Goal: Use online tool/utility: Utilize a website feature to perform a specific function

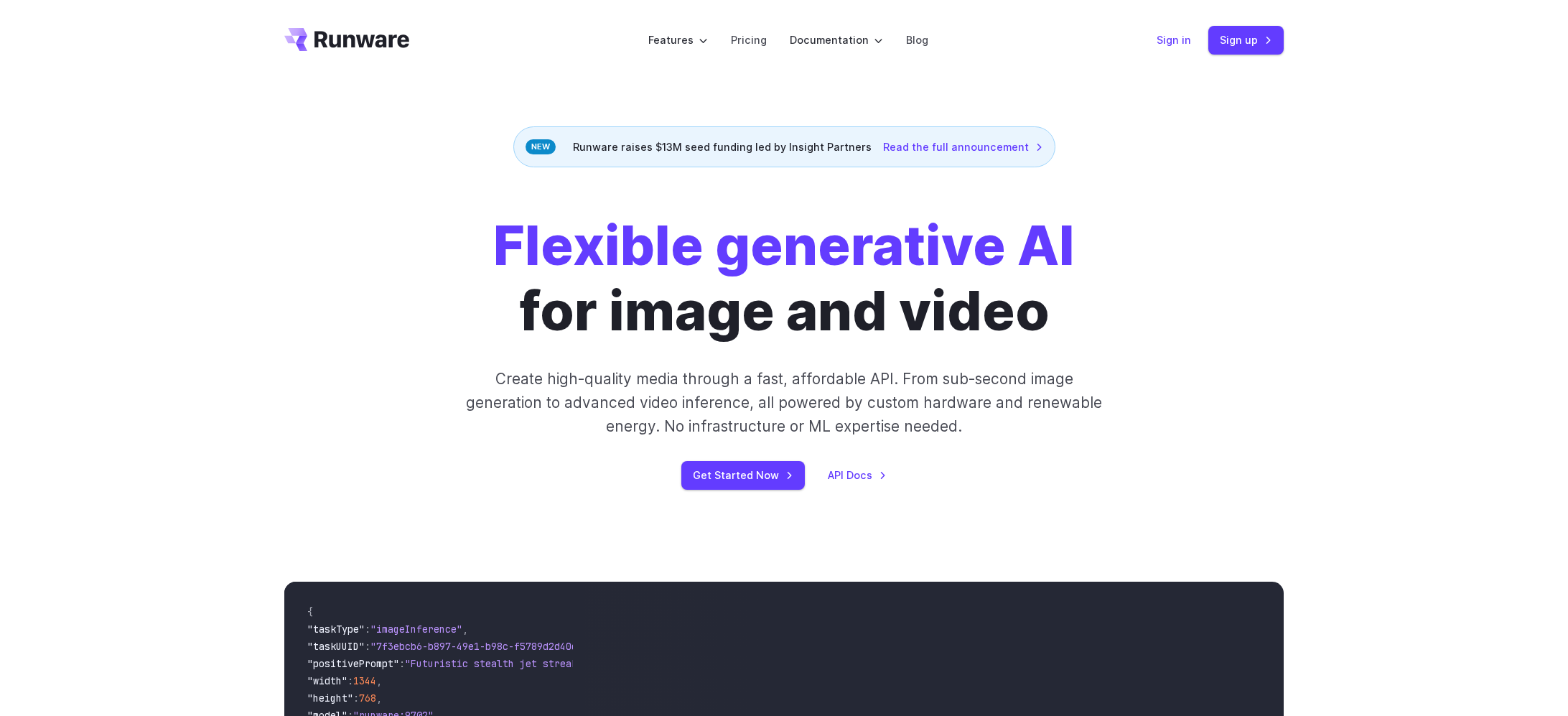
click at [1186, 44] on link "Sign in" at bounding box center [1174, 40] width 34 height 16
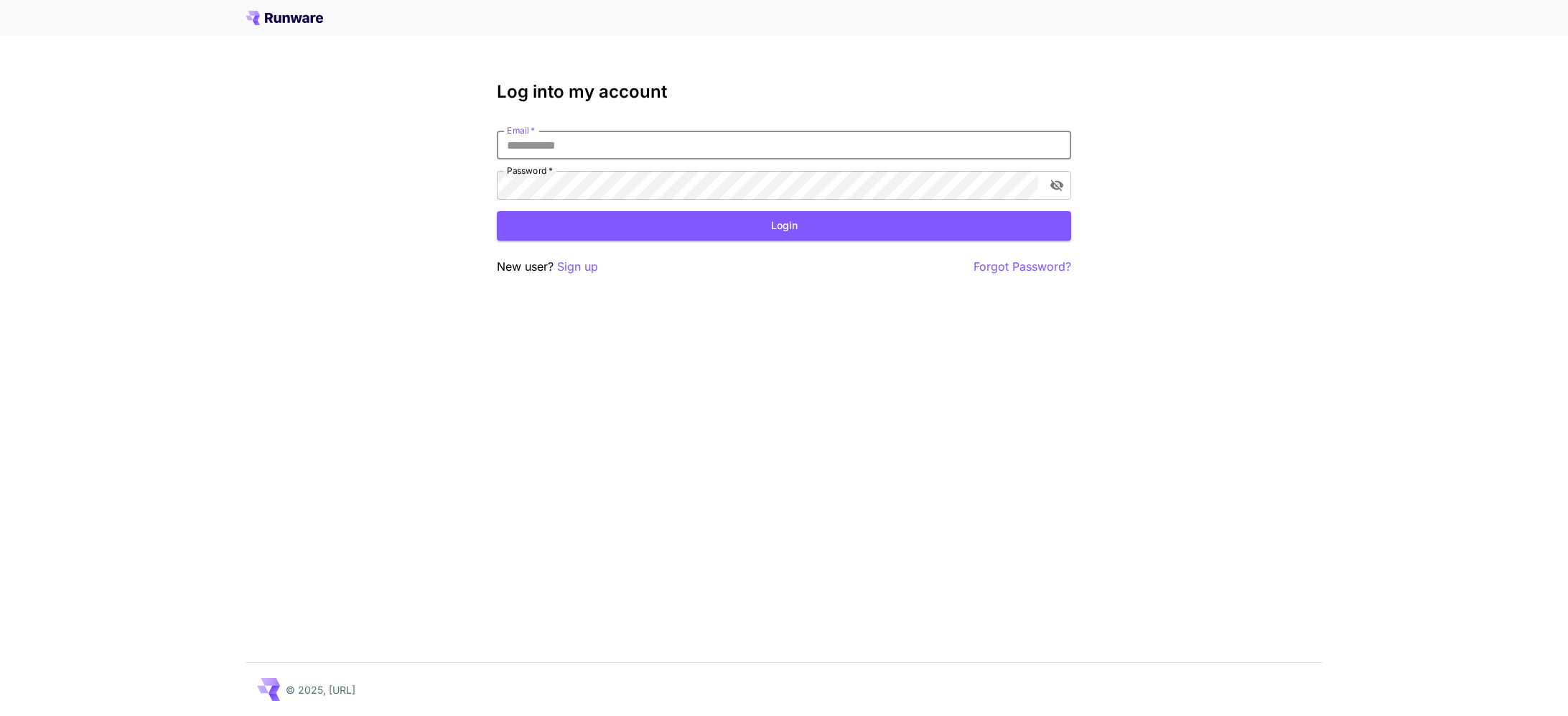
click at [732, 133] on input "Email   *" at bounding box center [784, 145] width 574 height 28
click at [0, 715] on com-1password-button at bounding box center [0, 716] width 0 height 0
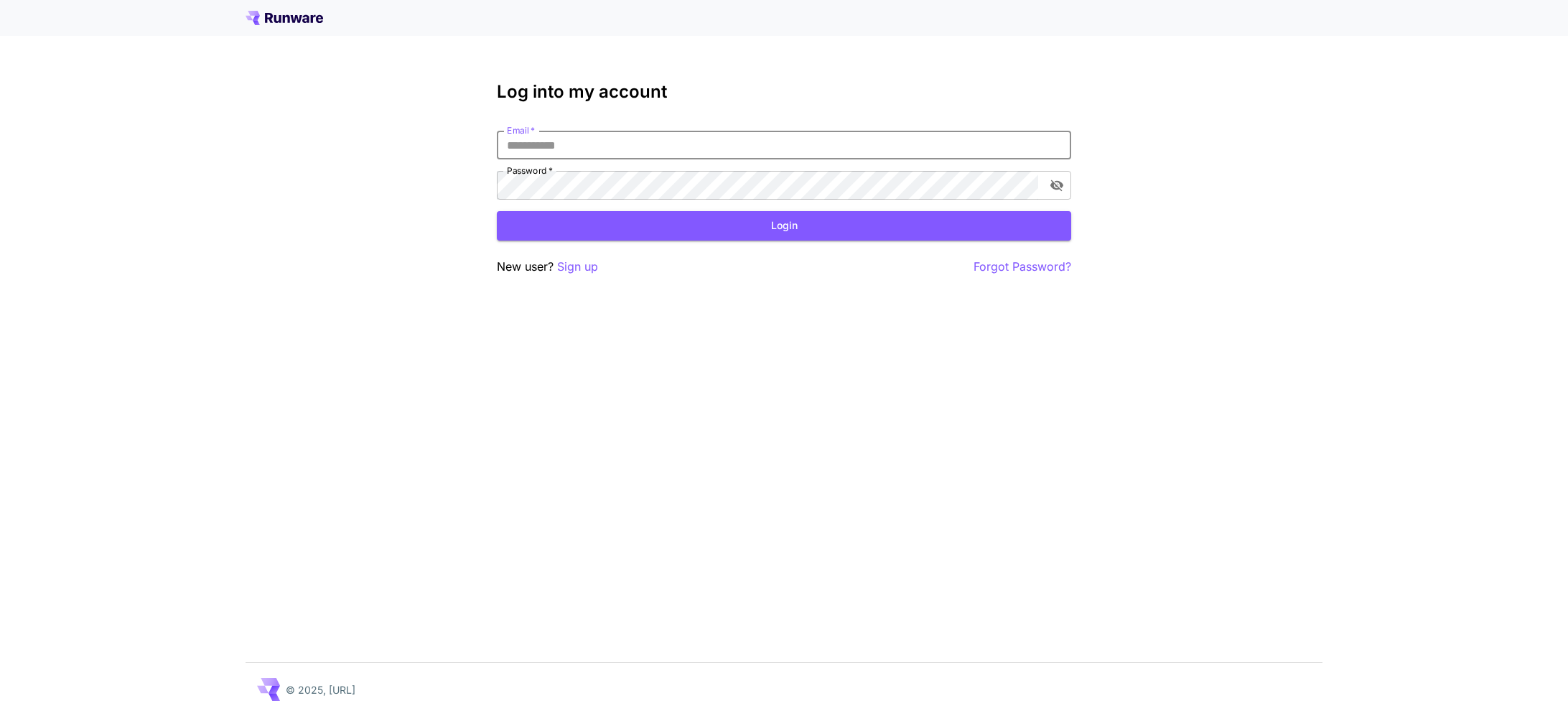
click at [0, 715] on com-1password-button at bounding box center [0, 716] width 0 height 0
click at [1177, 131] on div "Log into my account Email   * Email   * Password   * Password   * Login New use…" at bounding box center [784, 358] width 1568 height 716
click at [1058, 138] on input "Email   *" at bounding box center [784, 145] width 574 height 28
click at [0, 715] on com-1password-button at bounding box center [0, 716] width 0 height 0
click at [965, 149] on input "Email   *" at bounding box center [784, 145] width 574 height 28
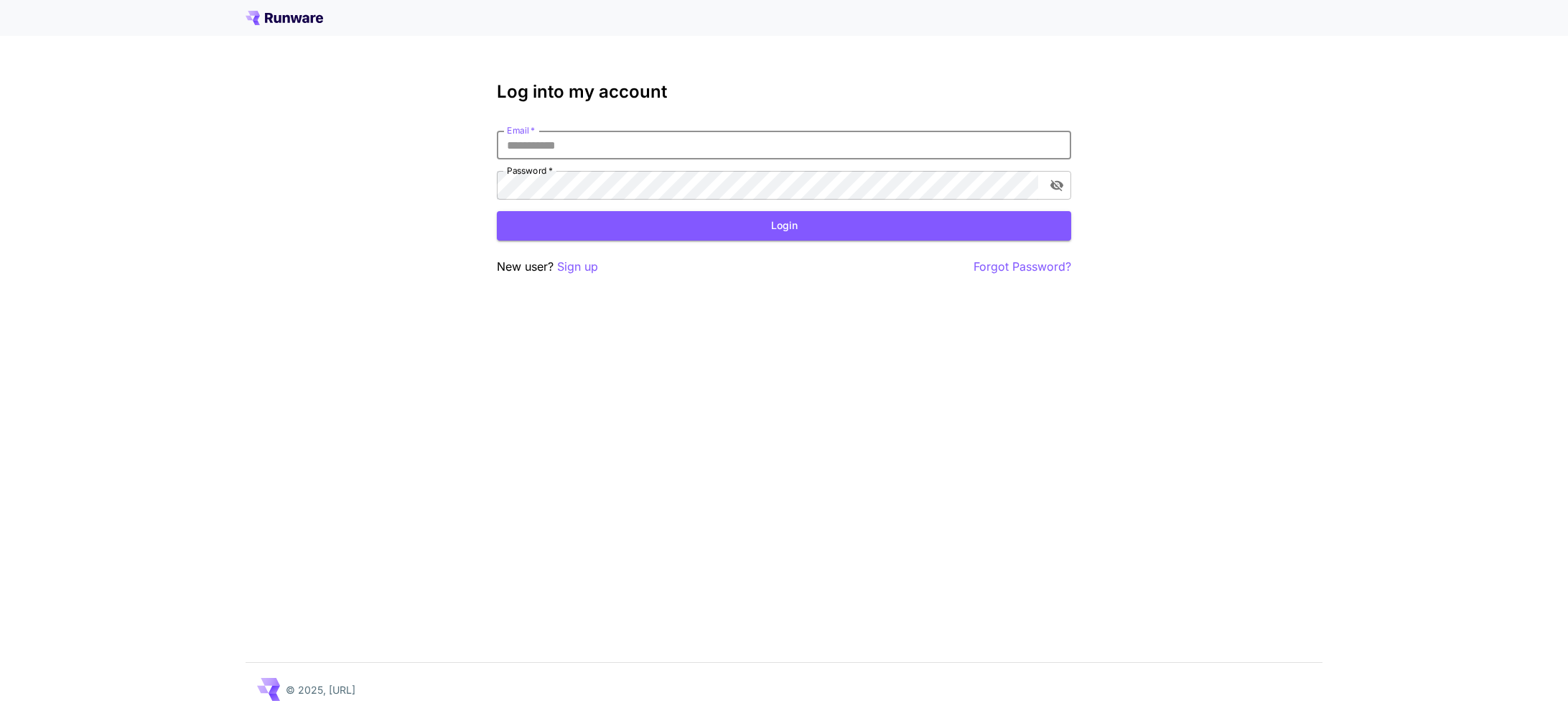
click at [0, 715] on com-1password-button at bounding box center [0, 716] width 0 height 0
type input "**********"
click at [497, 211] on button "Login" at bounding box center [784, 226] width 574 height 29
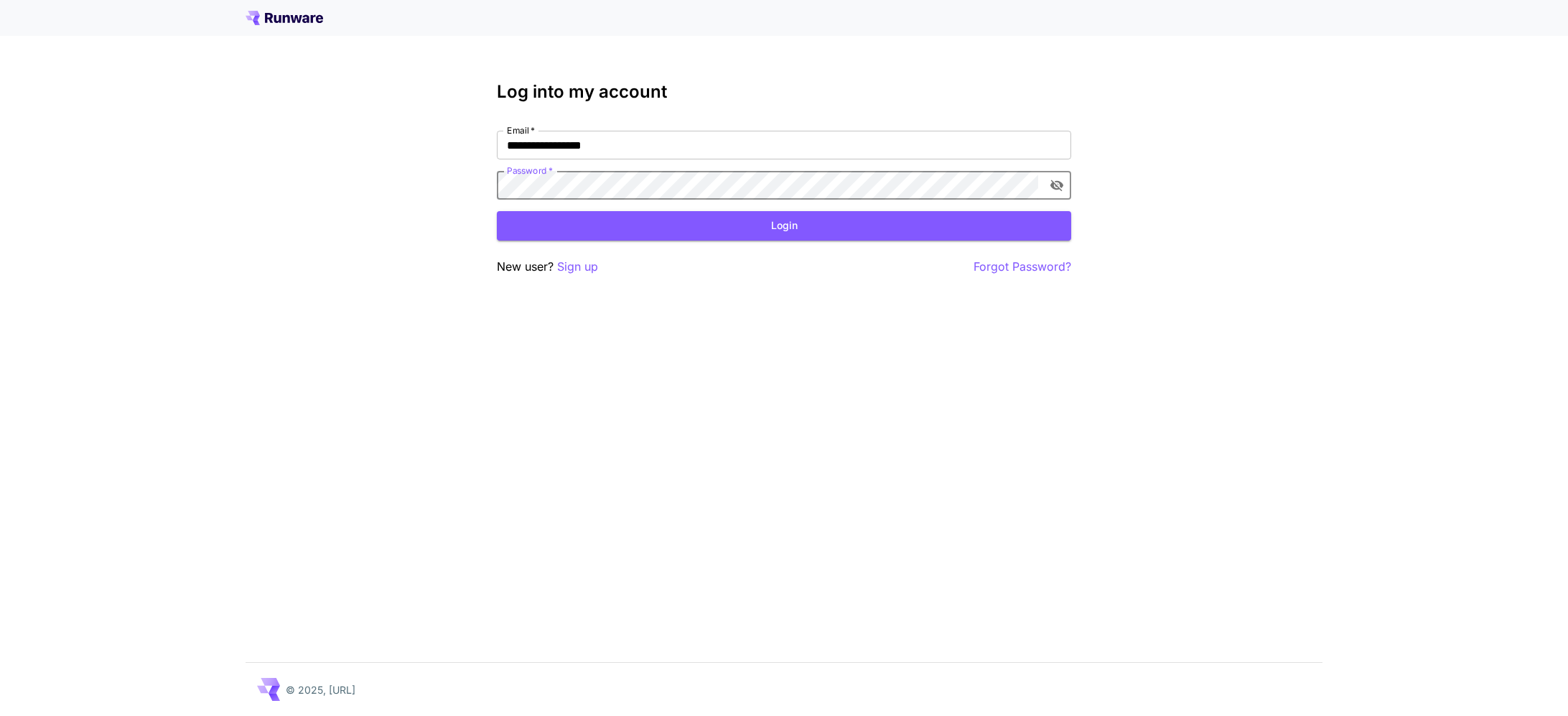
click at [0, 715] on com-1password-button at bounding box center [0, 716] width 0 height 0
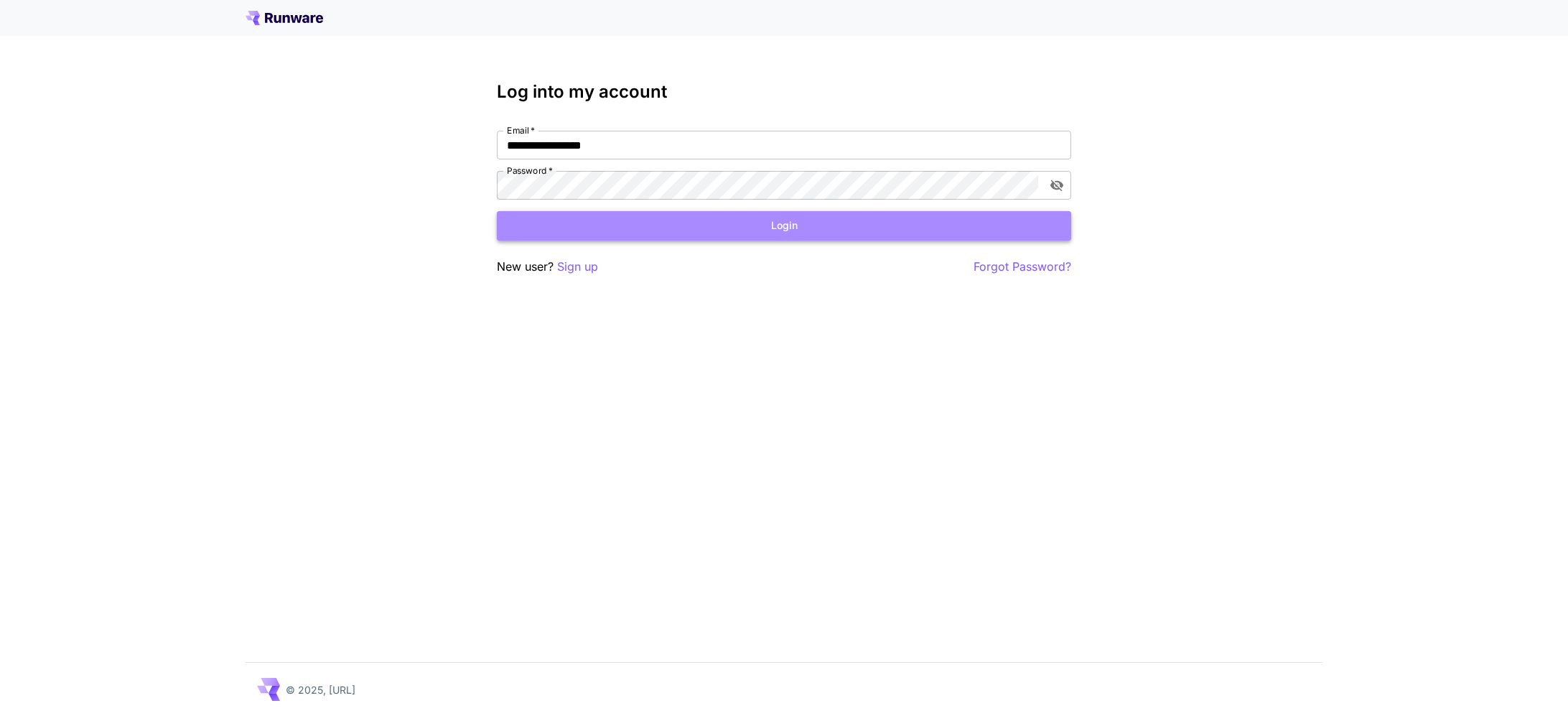
click at [924, 234] on button "Login" at bounding box center [784, 226] width 574 height 29
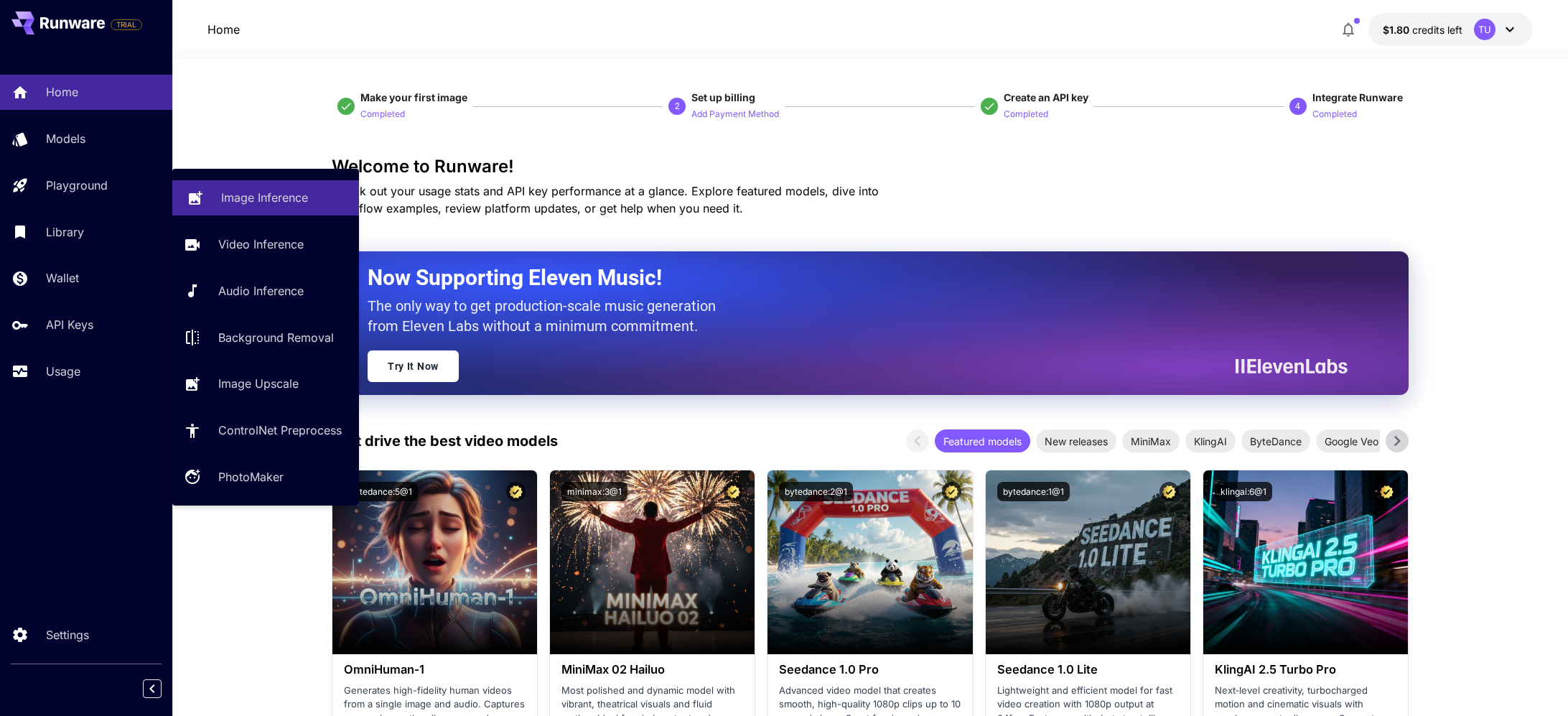
click at [178, 179] on div "Image Inference Video Inference Audio Inference Background Removal Image Upscal…" at bounding box center [266, 337] width 186 height 336
click at [212, 195] on link "Image Inference" at bounding box center [266, 198] width 186 height 35
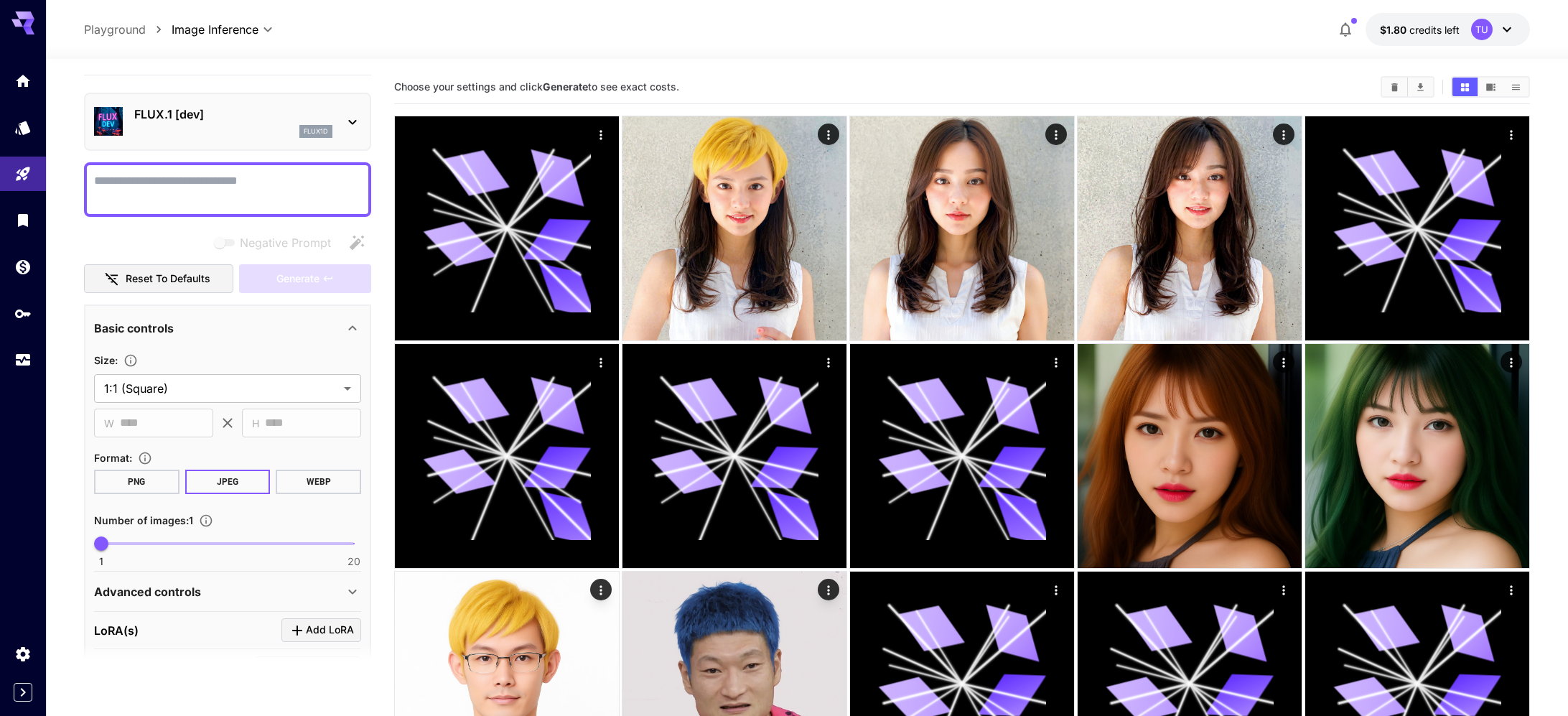
scroll to position [30, 0]
click at [305, 127] on p "flux1d" at bounding box center [316, 130] width 24 height 10
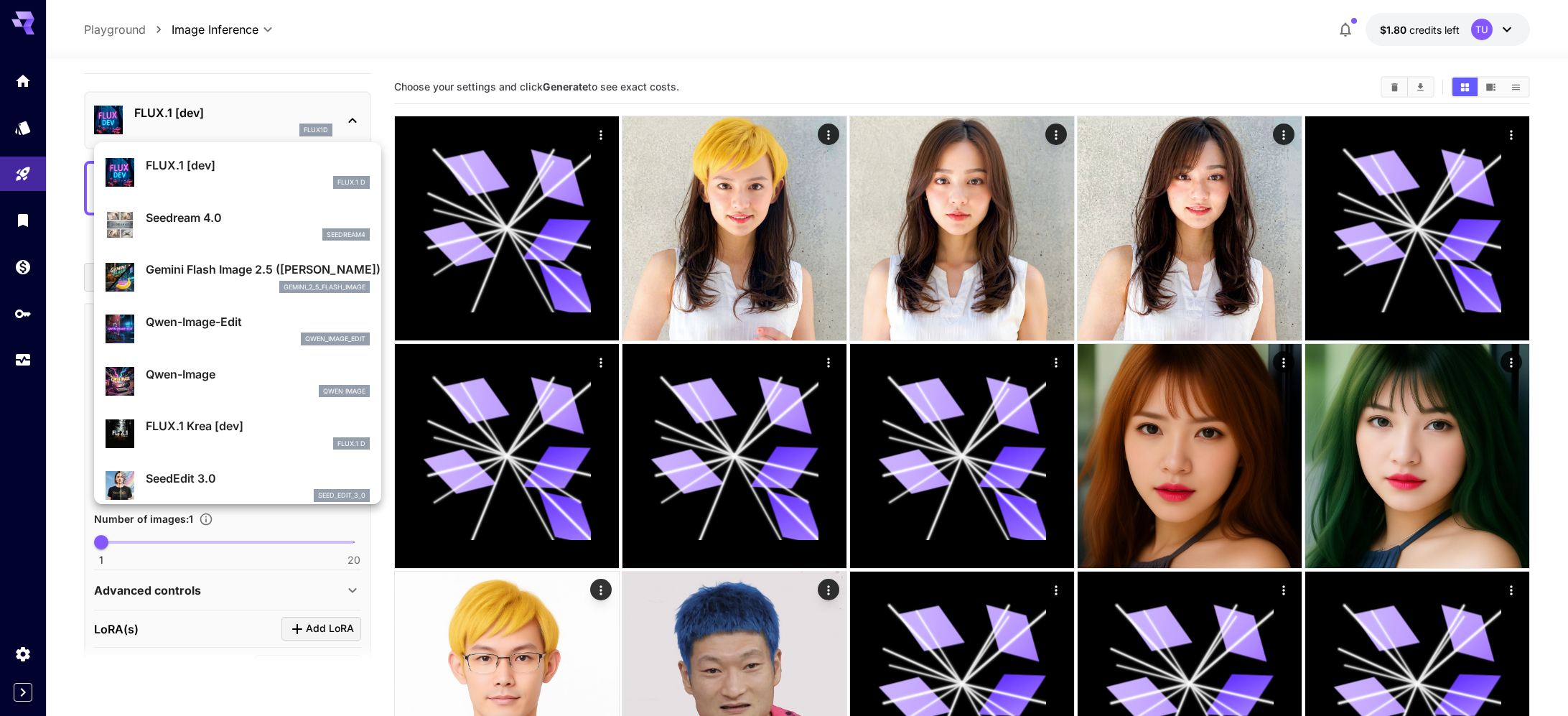
scroll to position [53, 0]
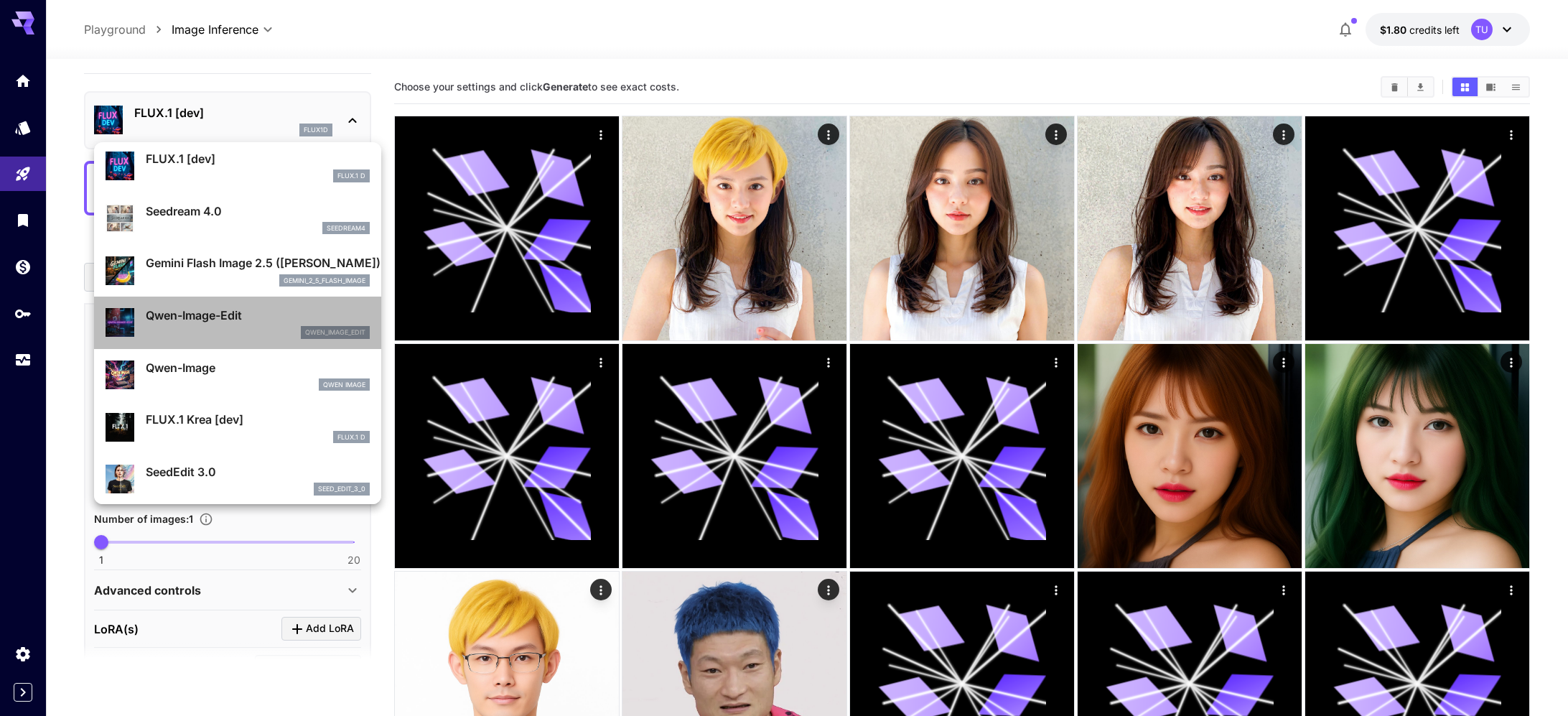
click at [255, 318] on p "Qwen-Image-Edit" at bounding box center [258, 315] width 224 height 17
type input "*"
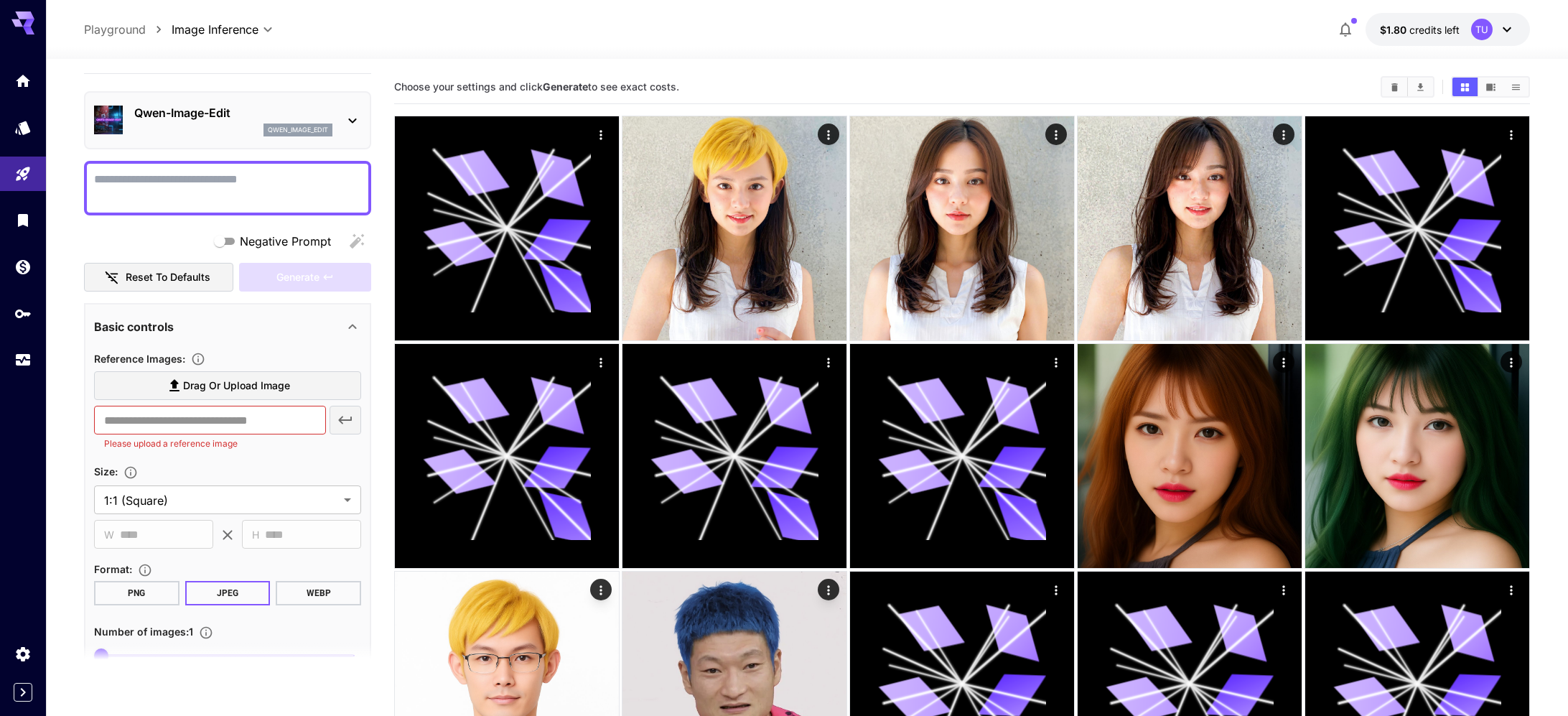
click at [368, 110] on div "Qwen-Image-Edit qwen_image_edit" at bounding box center [227, 120] width 287 height 58
click at [351, 118] on icon at bounding box center [353, 121] width 17 height 17
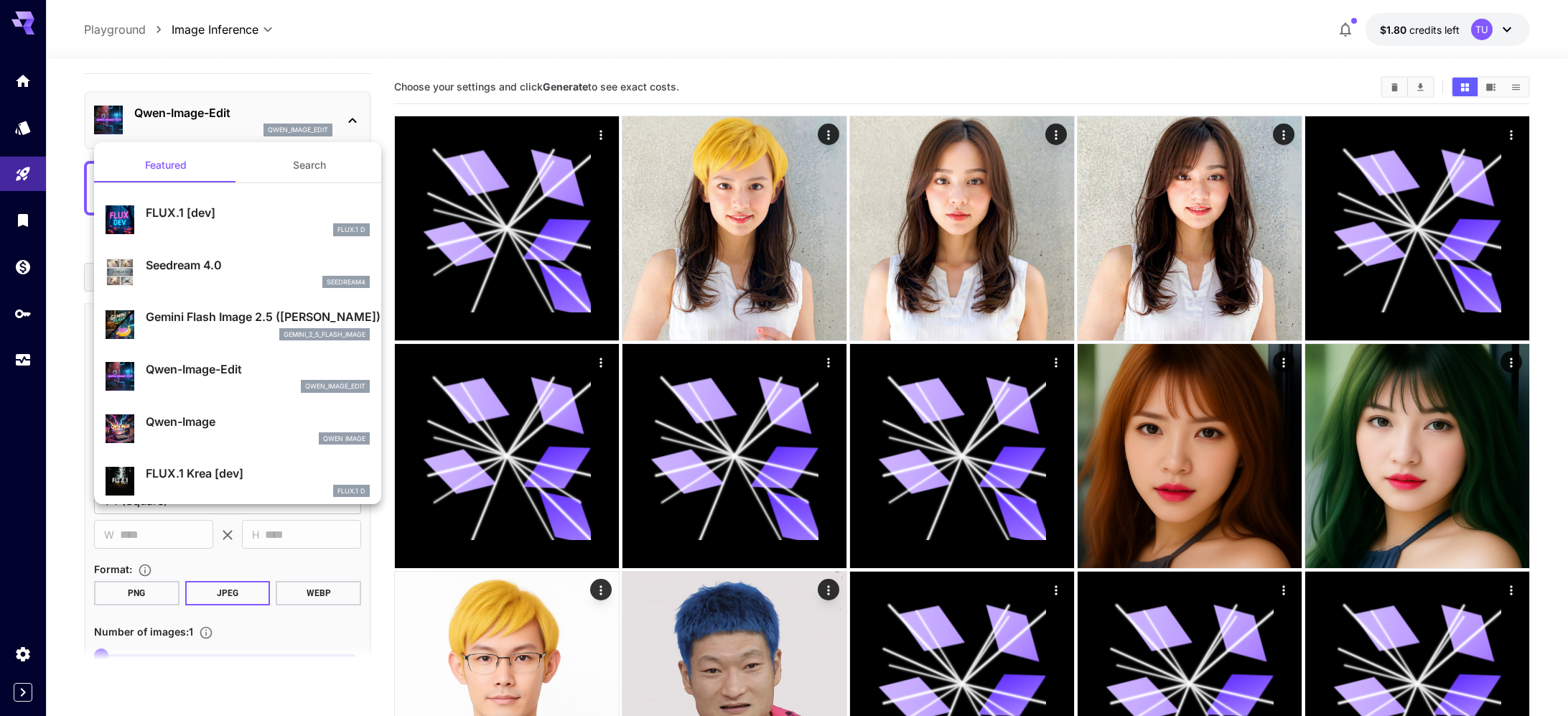
click at [437, 30] on div at bounding box center [784, 358] width 1568 height 716
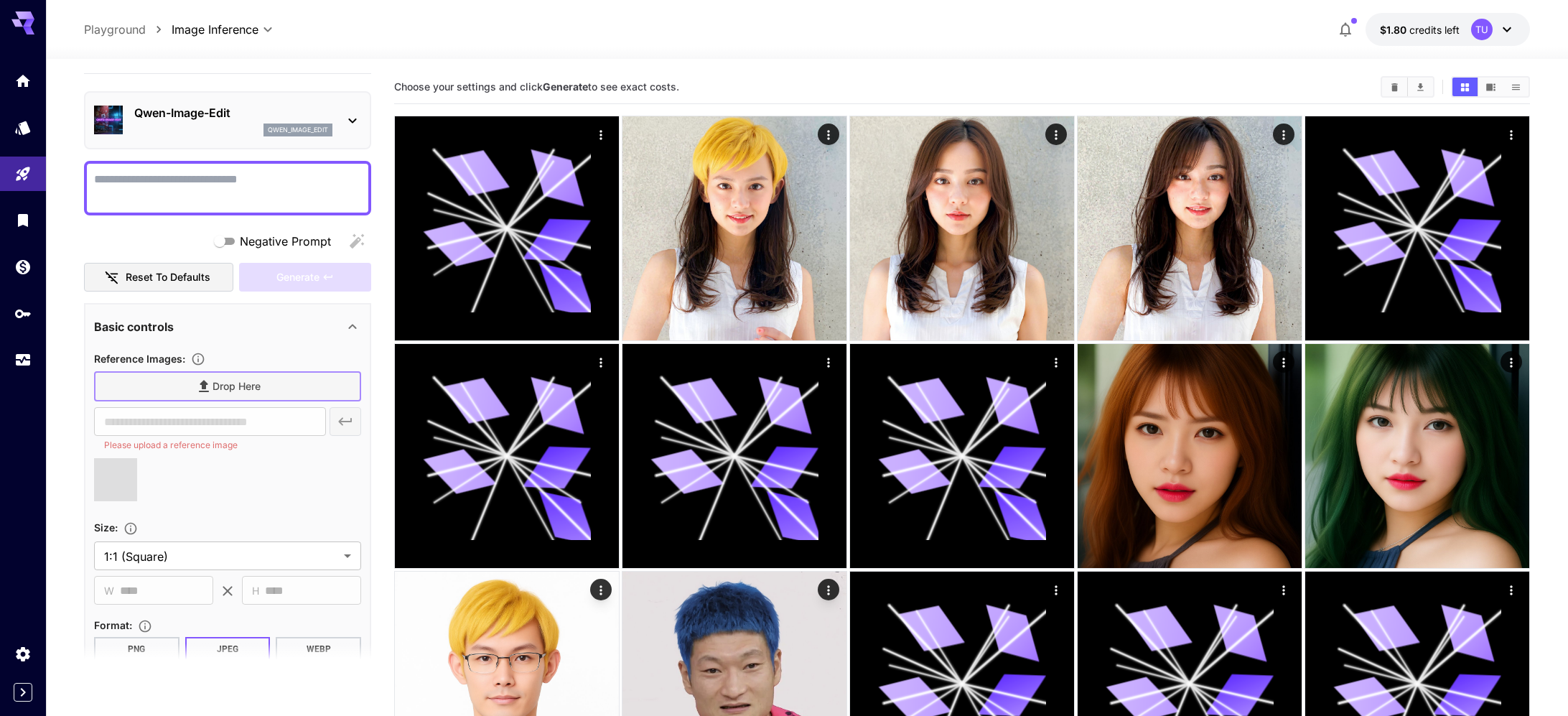
type input "**********"
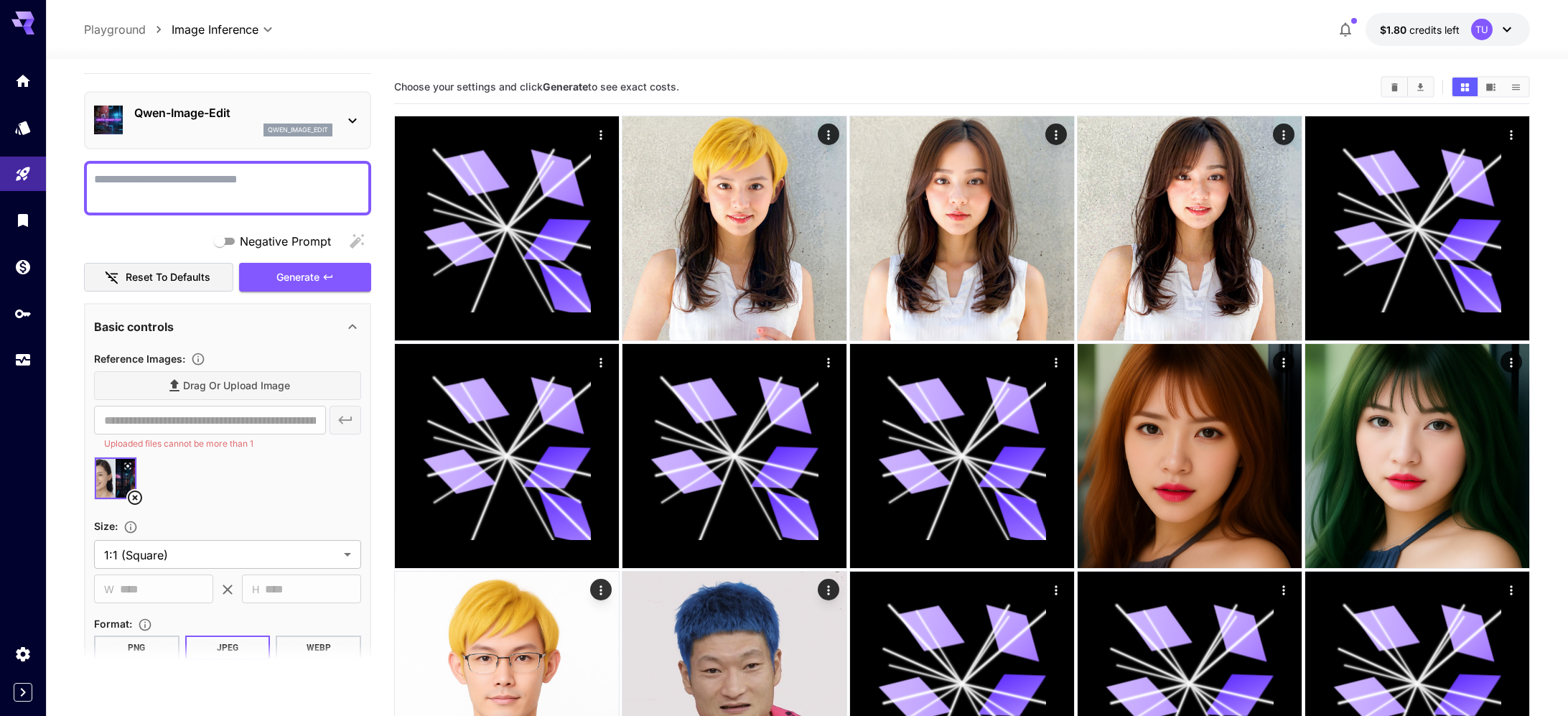
click at [517, 36] on div "**********" at bounding box center [806, 29] width 1446 height 33
